Goal: Information Seeking & Learning: Learn about a topic

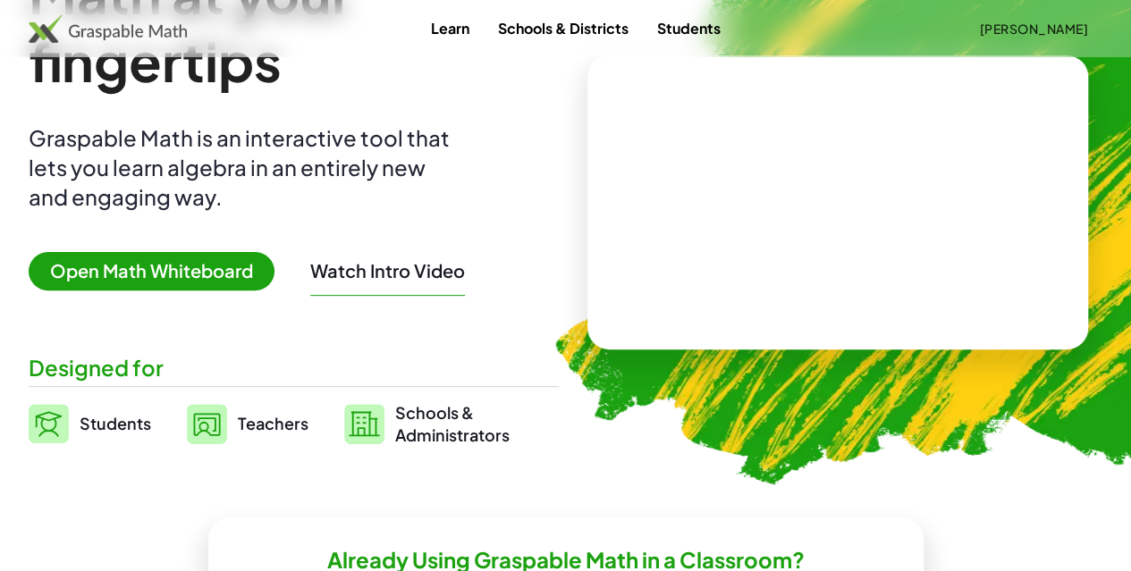
scroll to position [161, 0]
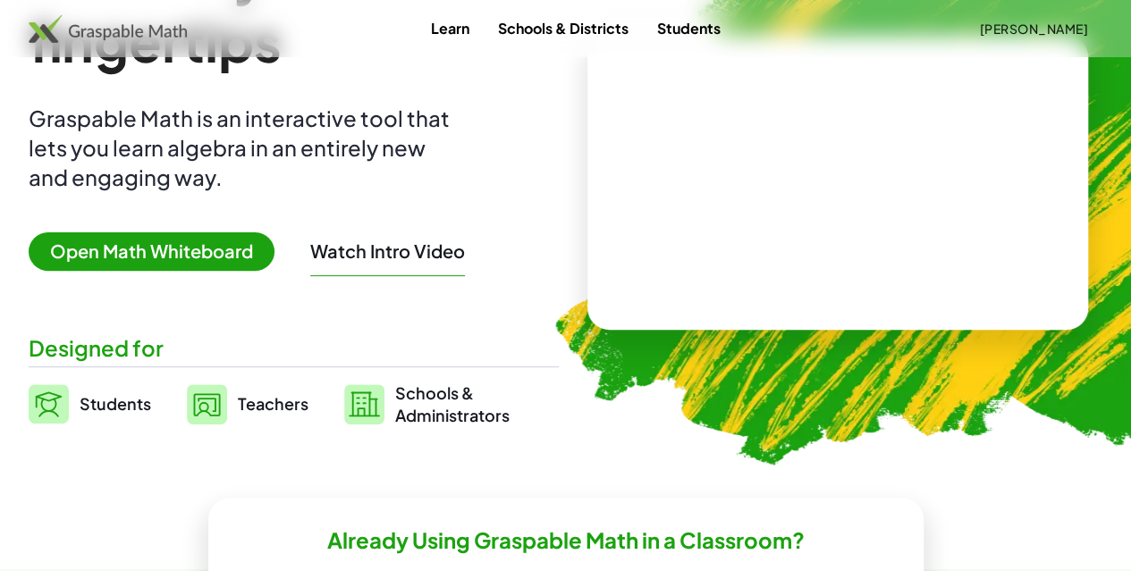
click at [406, 263] on div "Watch Intro Video" at bounding box center [387, 255] width 155 height 41
click at [412, 259] on button "Watch Intro Video" at bounding box center [387, 251] width 155 height 23
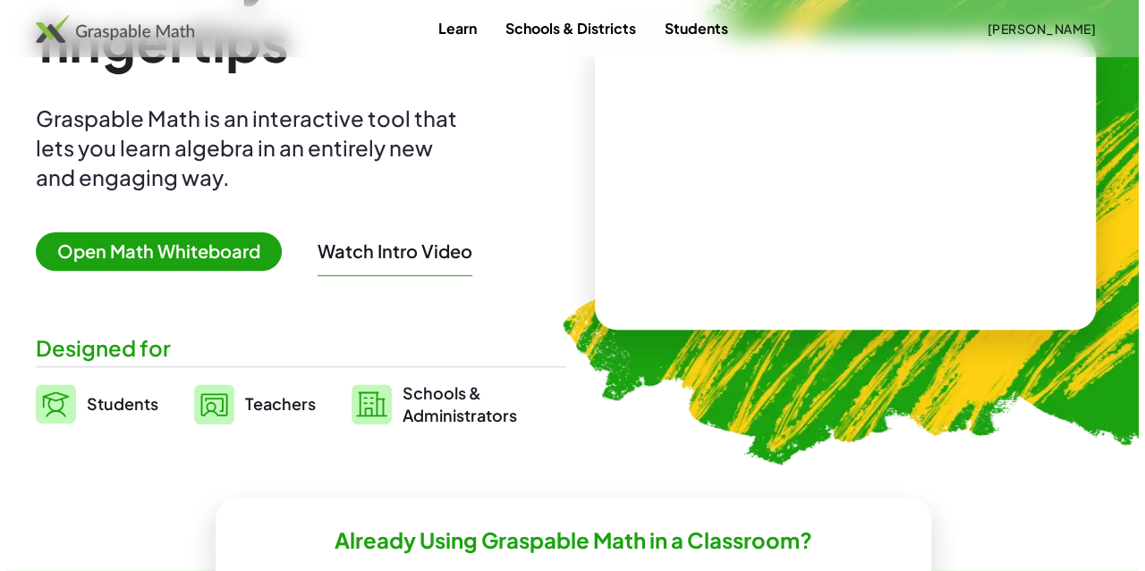
scroll to position [0, 0]
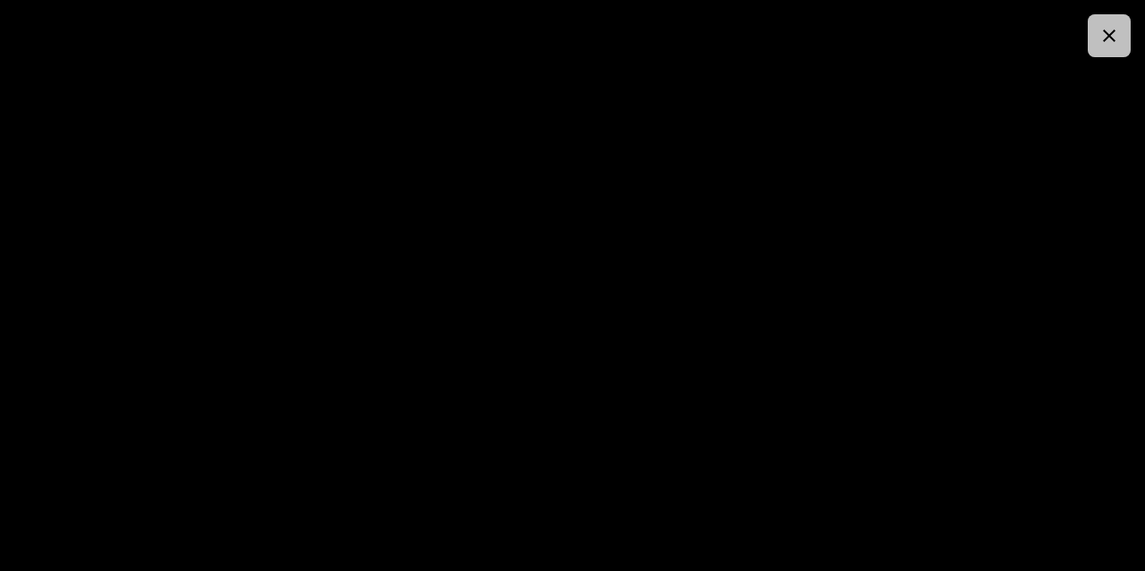
click at [1103, 53] on button "button" at bounding box center [1108, 35] width 43 height 43
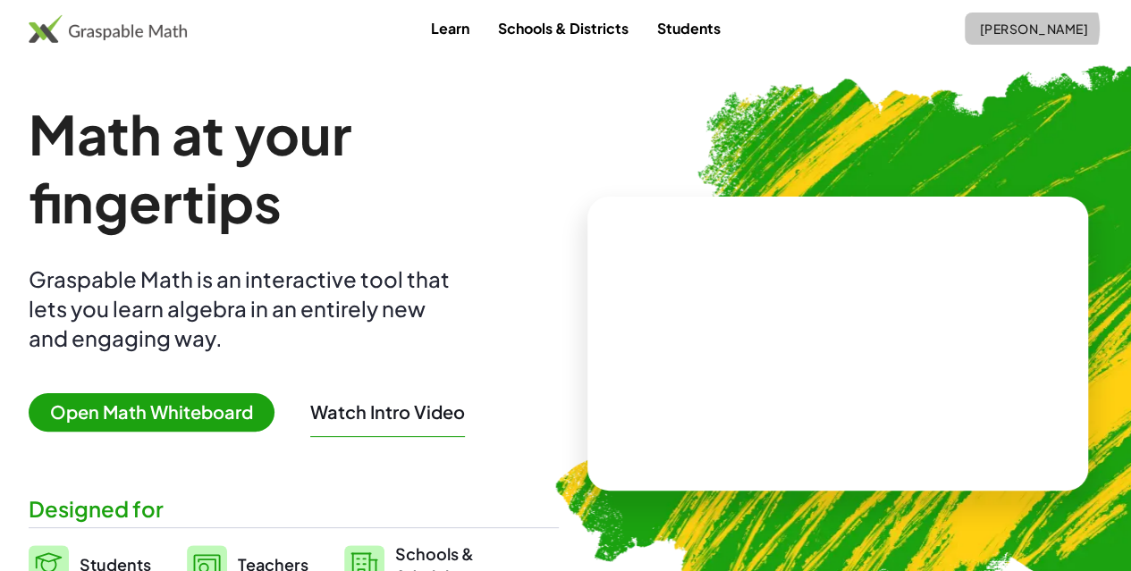
click at [979, 31] on span "[PERSON_NAME]" at bounding box center [1033, 29] width 109 height 16
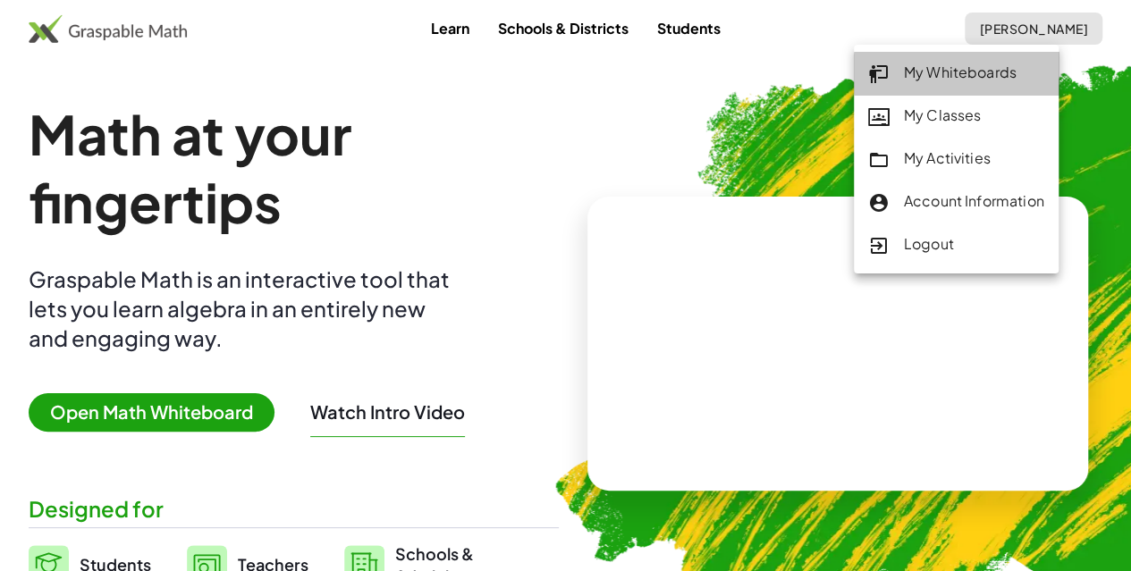
click at [918, 70] on div "My Whiteboards" at bounding box center [956, 73] width 176 height 23
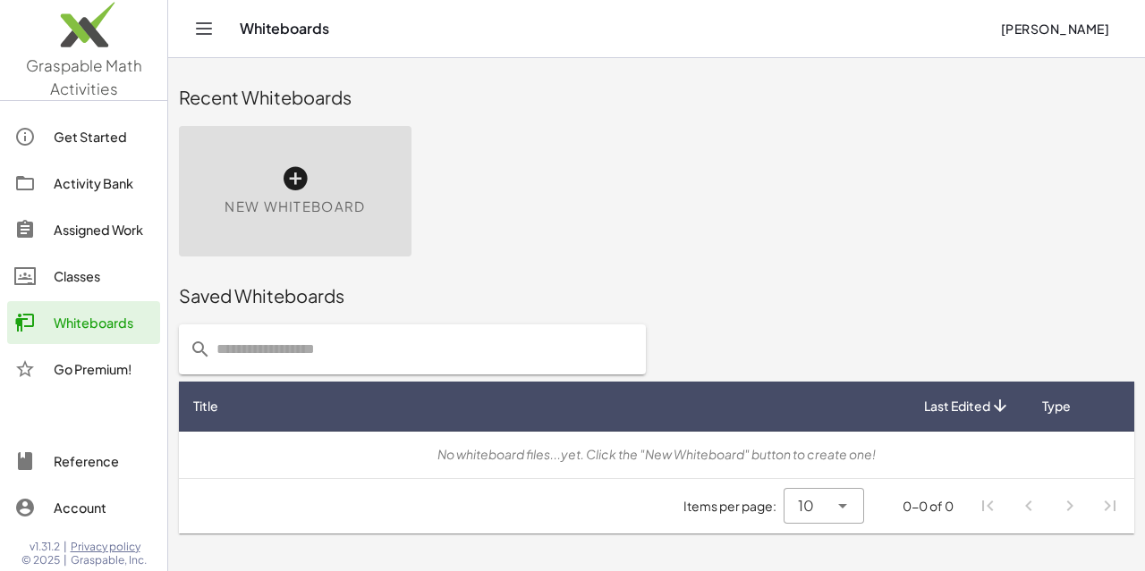
click at [111, 183] on div "Activity Bank" at bounding box center [103, 183] width 99 height 21
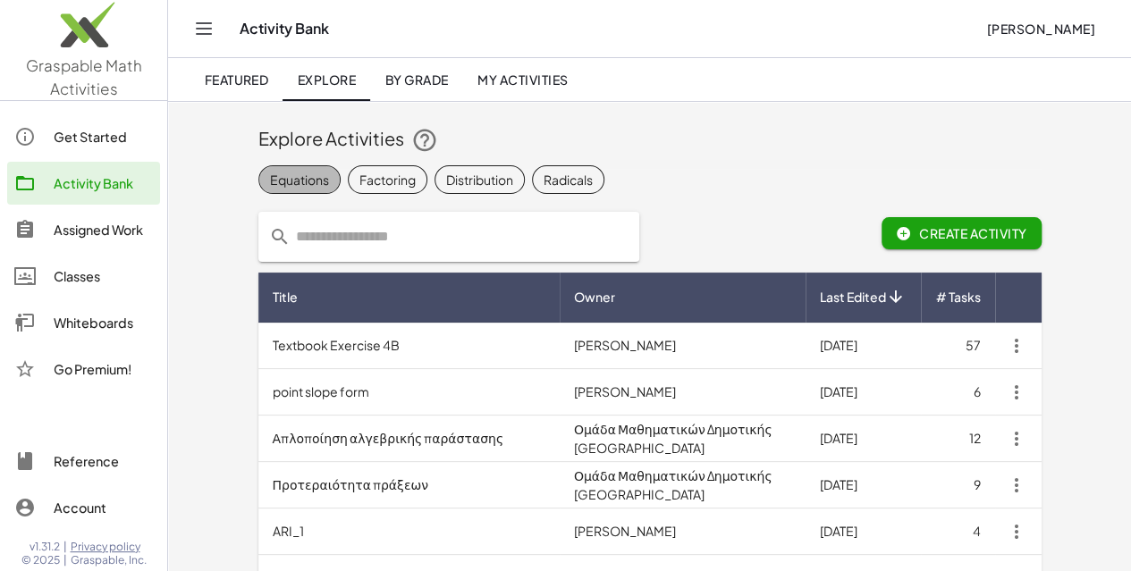
click at [258, 190] on span "Equations" at bounding box center [299, 179] width 82 height 29
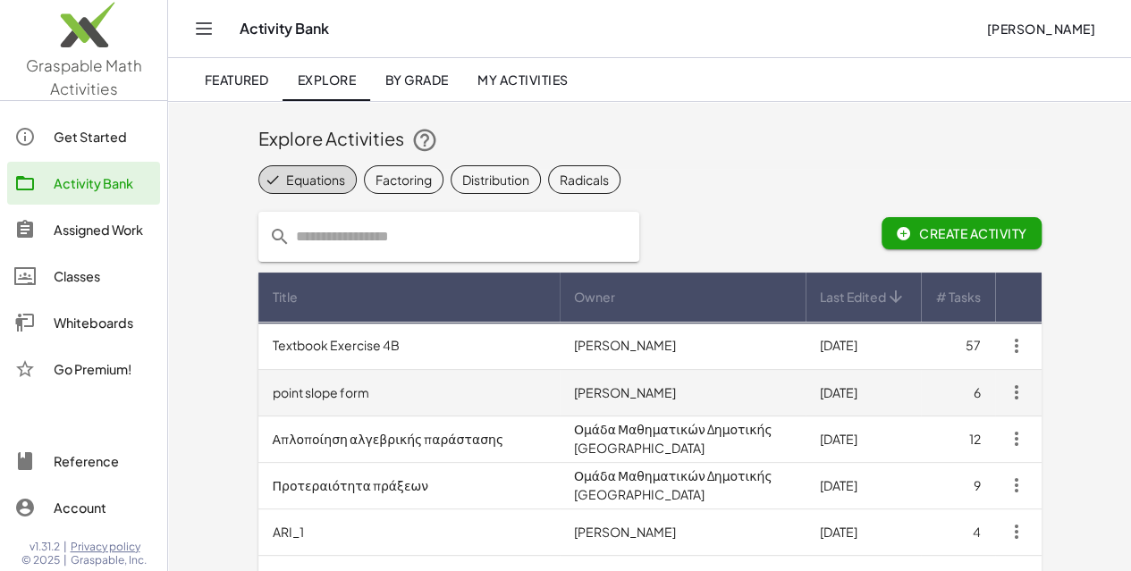
click at [268, 392] on td "point slope form" at bounding box center [408, 392] width 301 height 46
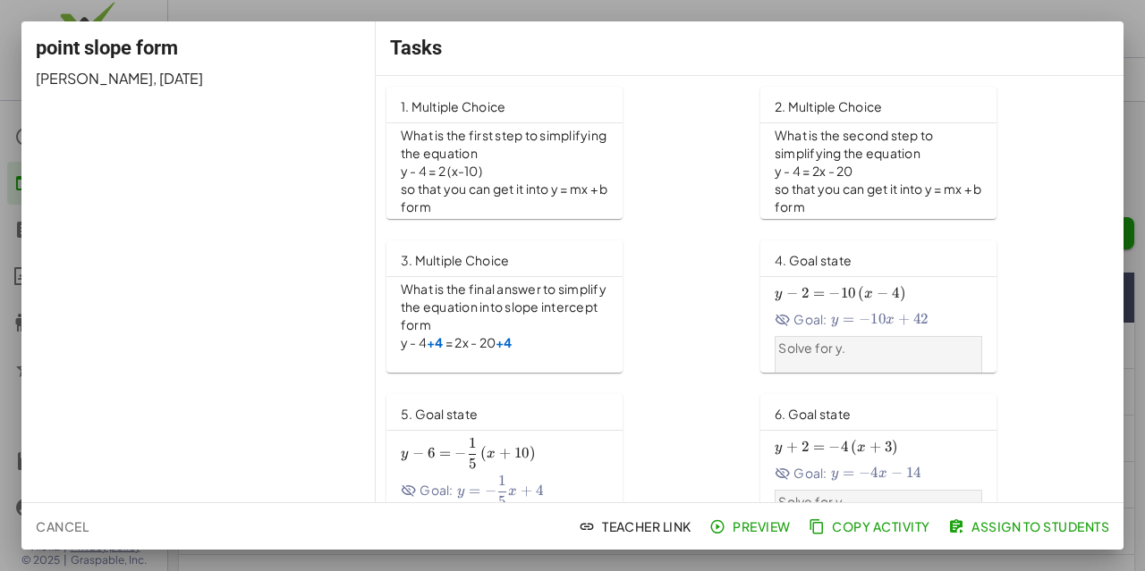
click at [226, 18] on div at bounding box center [572, 285] width 1145 height 571
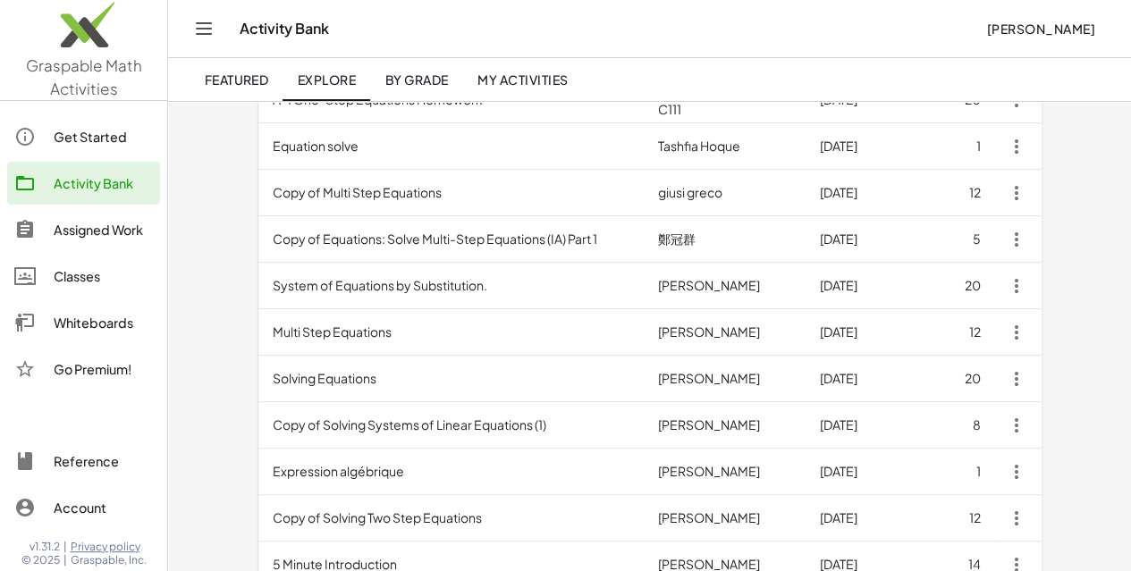
scroll to position [293, 0]
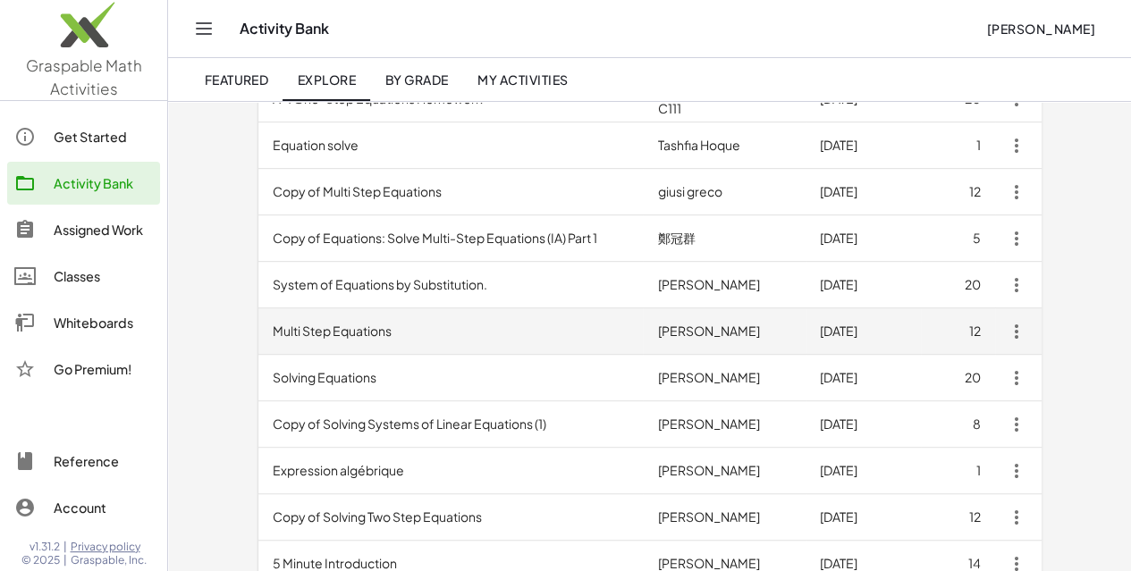
click at [299, 323] on td "Multi Step Equations" at bounding box center [450, 331] width 385 height 46
